Goal: Information Seeking & Learning: Learn about a topic

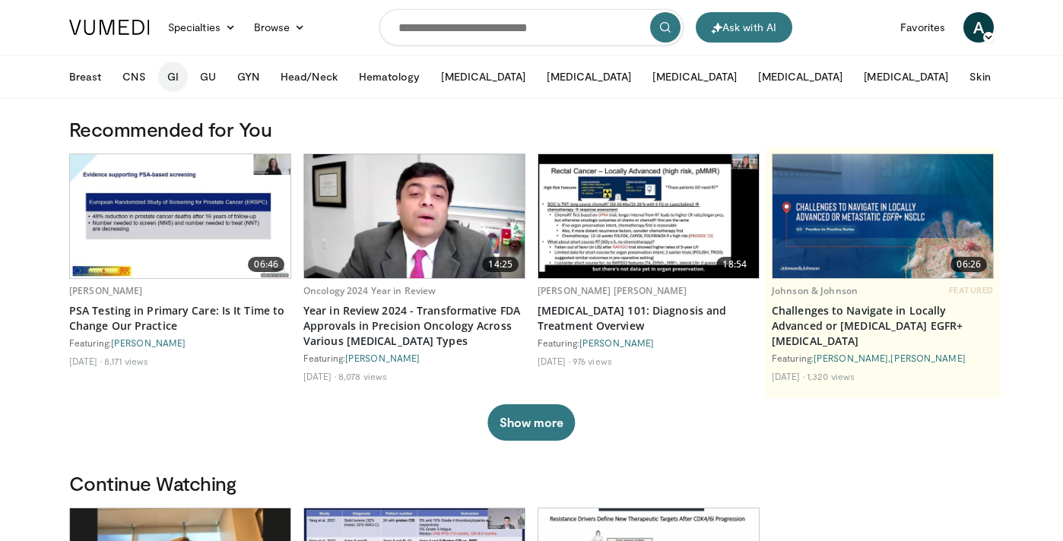
click at [173, 78] on button "GI" at bounding box center [173, 77] width 30 height 30
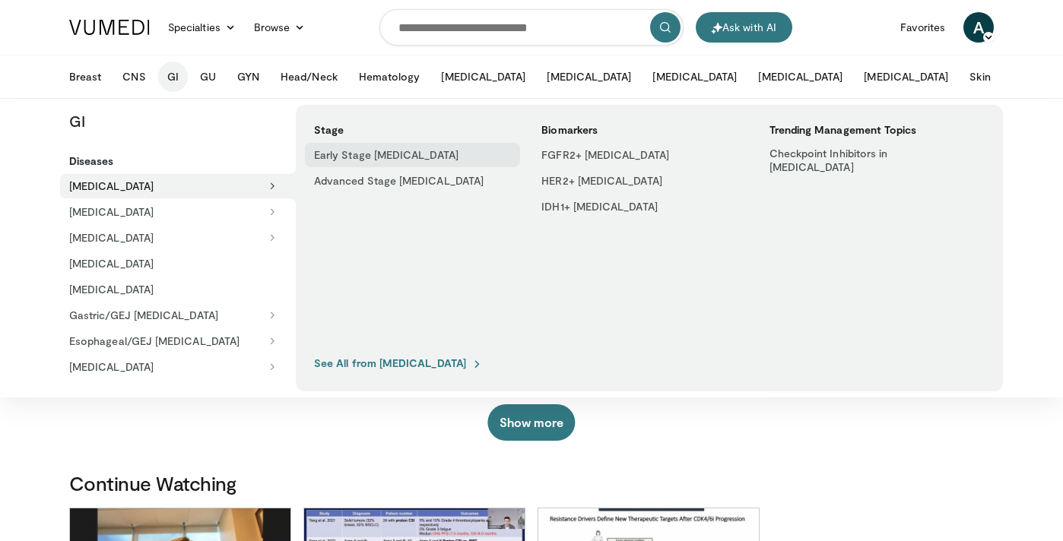
click at [376, 157] on link "Early Stage [MEDICAL_DATA]" at bounding box center [412, 155] width 215 height 24
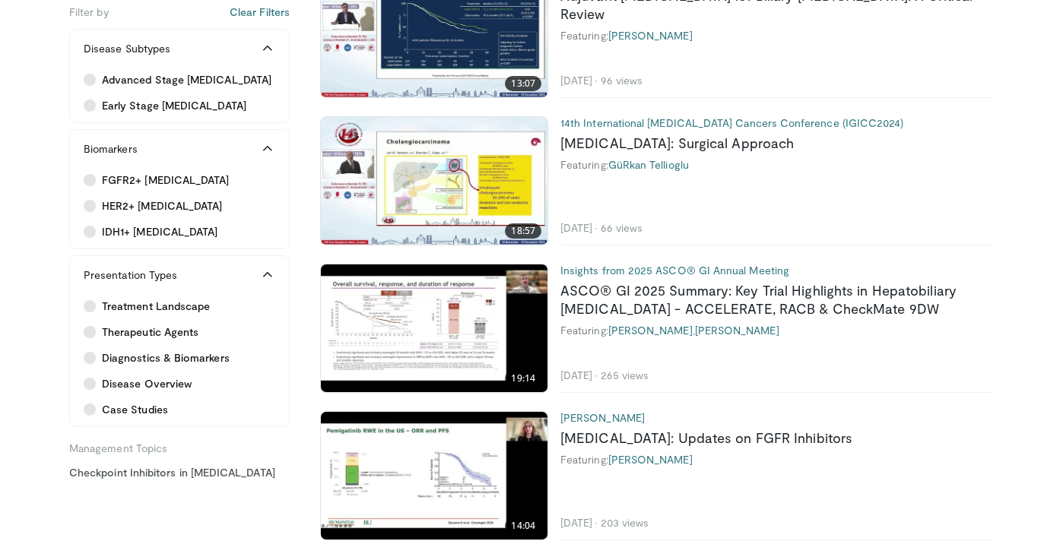
scroll to position [1537, 0]
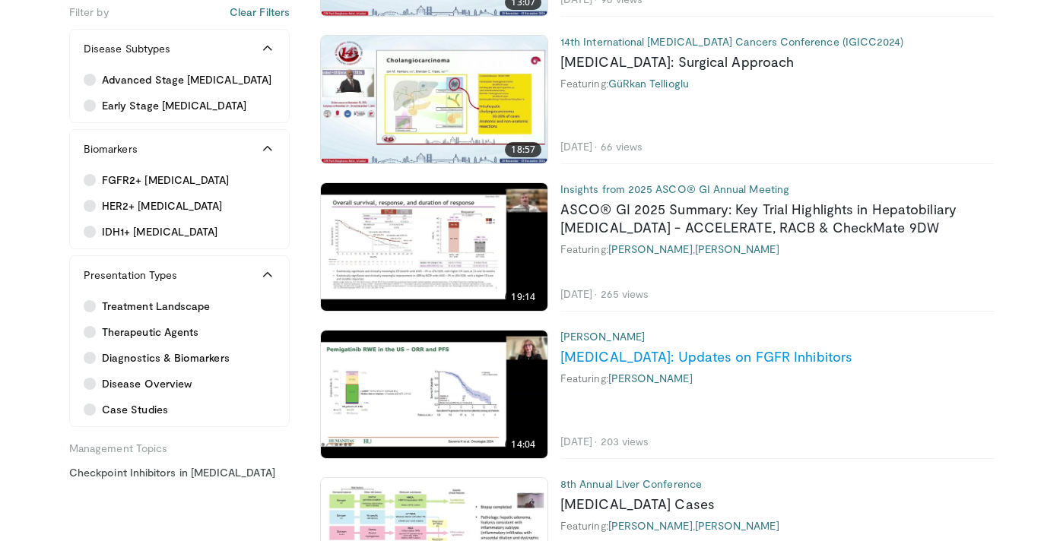
click at [833, 359] on link "[MEDICAL_DATA]: Updates on FGFR Inhibitors" at bounding box center [706, 356] width 292 height 17
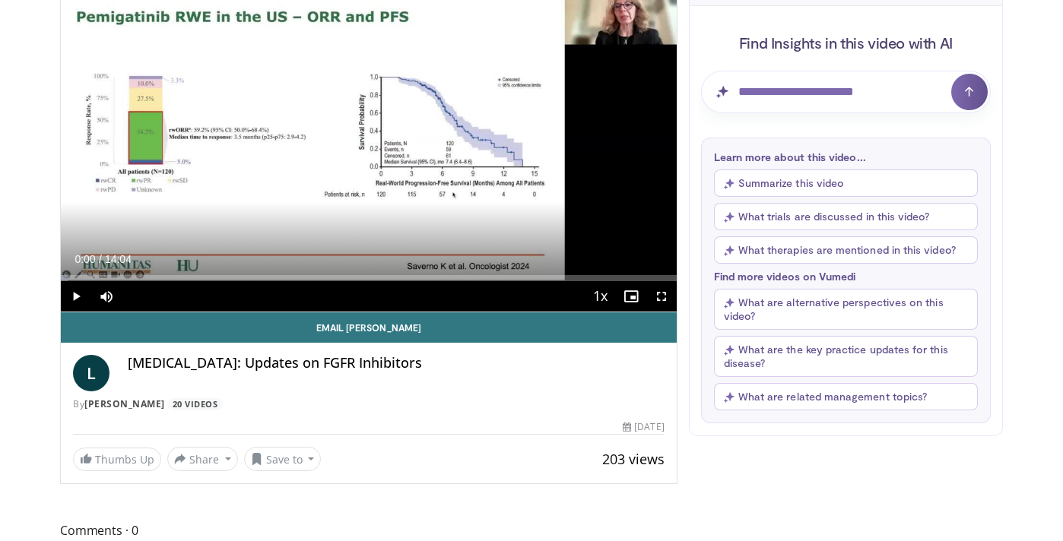
scroll to position [148, 0]
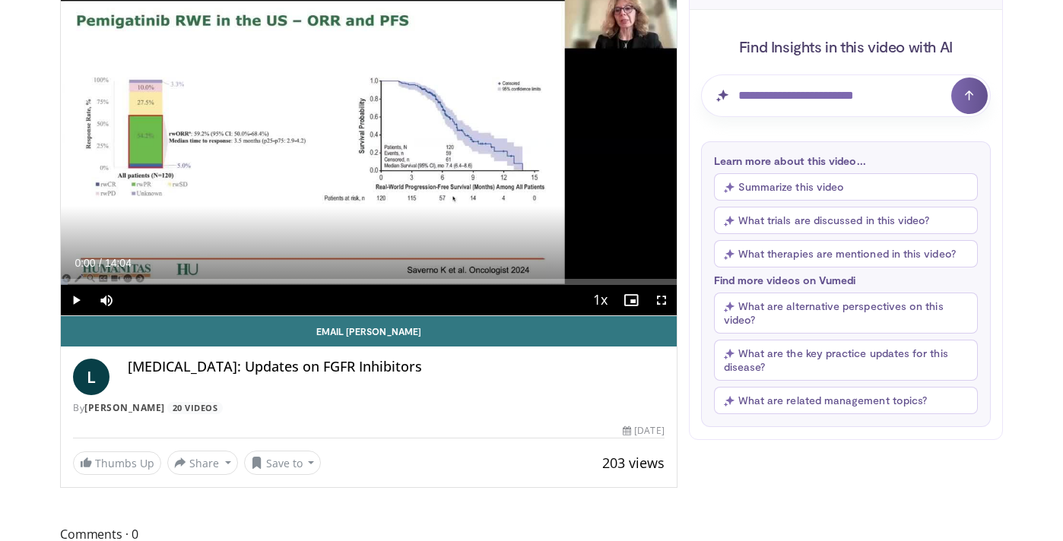
click at [790, 189] on button "Summarize this video" at bounding box center [846, 186] width 264 height 27
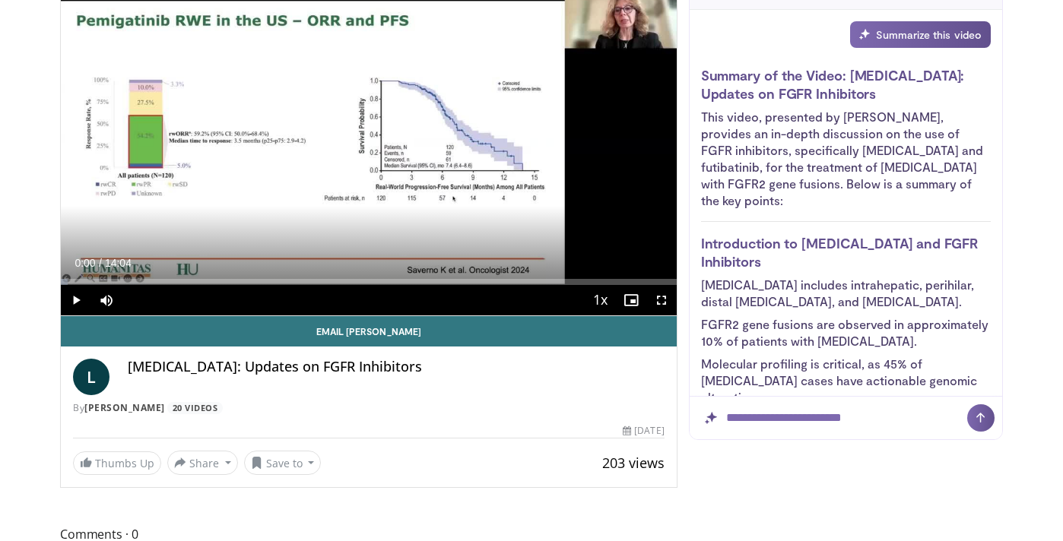
scroll to position [-3, 0]
